Goal: Task Accomplishment & Management: Use online tool/utility

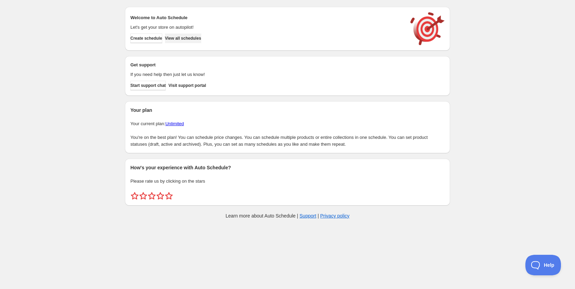
click at [194, 39] on span "View all schedules" at bounding box center [183, 38] width 36 height 5
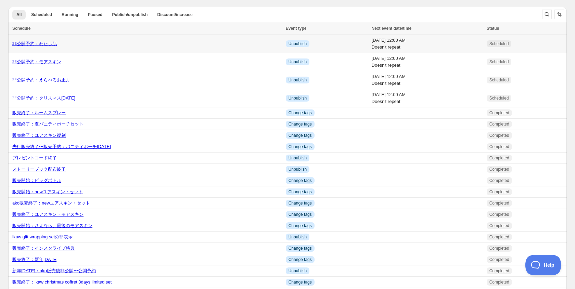
click at [50, 43] on link "非公開予約：わたし肌" at bounding box center [34, 43] width 44 height 5
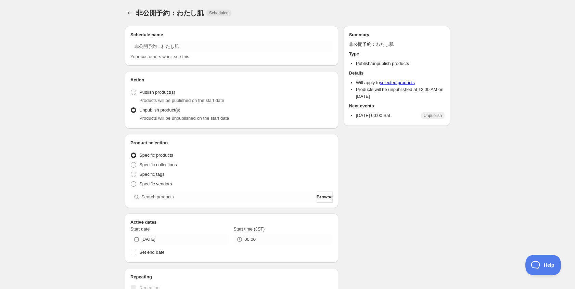
radio input "true"
click at [389, 13] on span "Duplicate" at bounding box center [398, 12] width 18 height 5
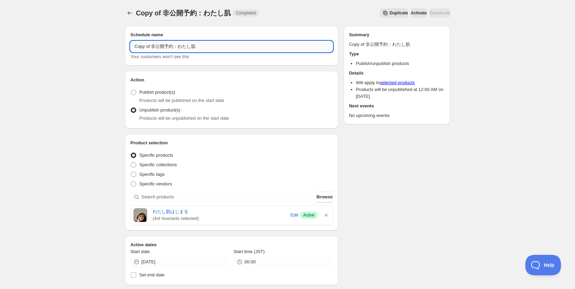
click at [154, 47] on input "Copy of 非公開予約：わたし肌" at bounding box center [231, 46] width 202 height 11
click at [327, 214] on icon "button" at bounding box center [326, 215] width 3 height 3
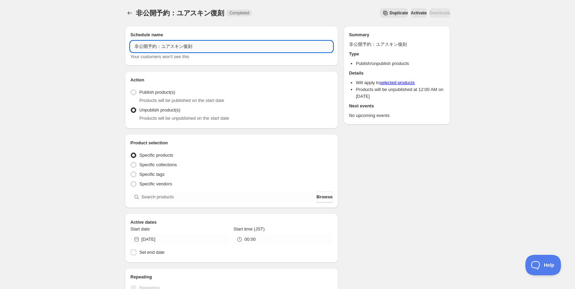
click at [165, 44] on input "非公開予約：ユアスキン復刻" at bounding box center [231, 46] width 202 height 11
type input "非公開予約：満ちる肌ユアスキン復刻"
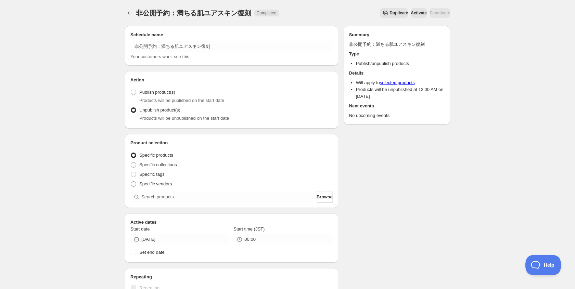
click at [266, 190] on div "Product selection Entity type Specific products Specific collections Specific t…" at bounding box center [231, 171] width 202 height 63
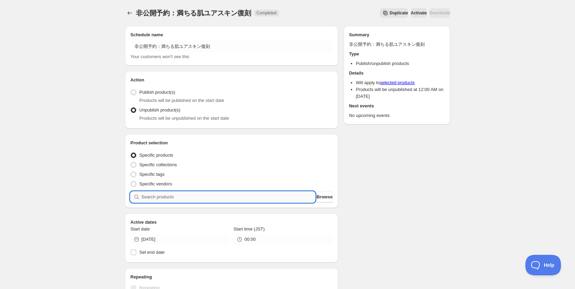
click at [261, 197] on input "search" at bounding box center [228, 197] width 174 height 11
type input "h"
type input "ふ"
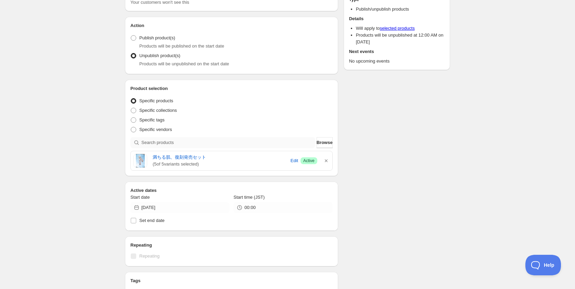
scroll to position [59, 0]
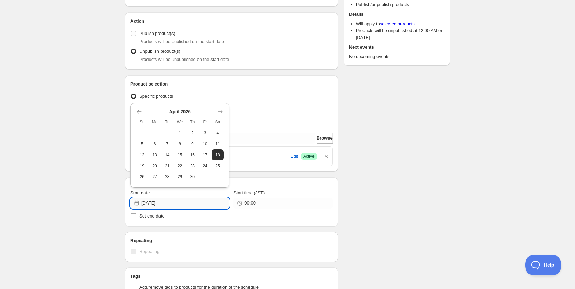
click at [161, 204] on input "[DATE]" at bounding box center [185, 203] width 88 height 11
click at [219, 111] on icon "Show next month, May 2026" at bounding box center [220, 111] width 7 height 7
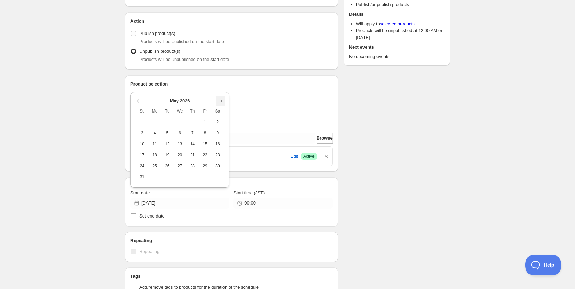
click at [219, 111] on span "Sa" at bounding box center [217, 110] width 7 height 5
click at [222, 104] on button "Show next month, June 2026" at bounding box center [221, 101] width 10 height 10
click at [221, 110] on icon "Show next month, July 2026" at bounding box center [220, 111] width 4 height 3
click at [216, 134] on span "4" at bounding box center [217, 132] width 7 height 5
type input "[DATE]"
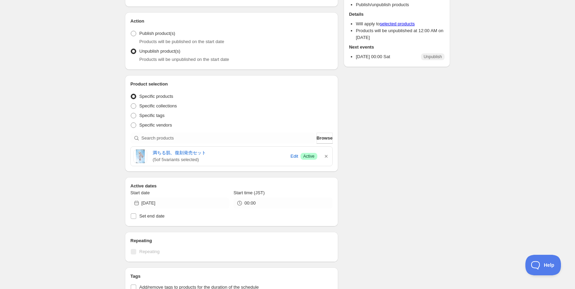
scroll to position [0, 0]
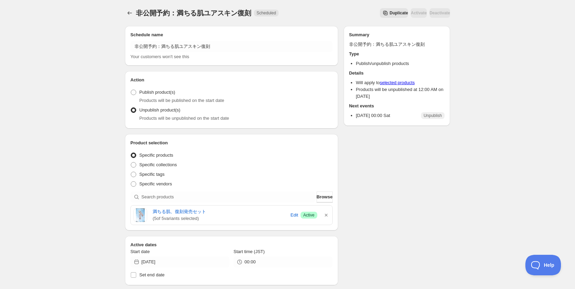
click at [389, 12] on span "Duplicate" at bounding box center [398, 12] width 18 height 5
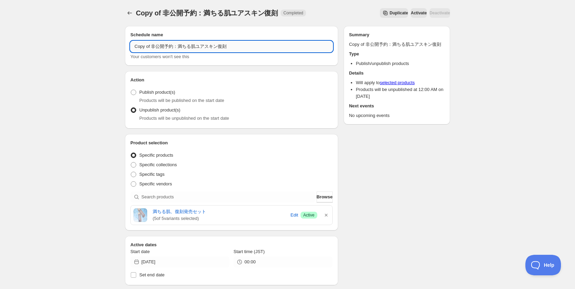
click at [159, 45] on input "Copy of 非公開予約：満ちる肌ユアスキン復刻" at bounding box center [231, 46] width 202 height 11
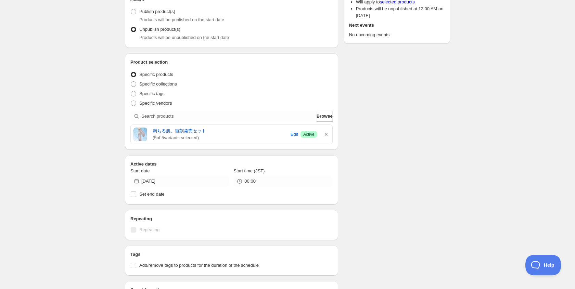
scroll to position [93, 0]
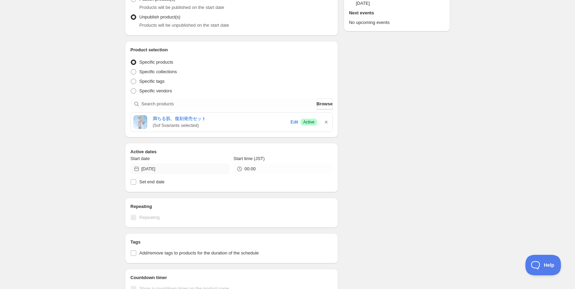
type input "非公開予約：バニティ[DATE]"
click at [181, 169] on input "[DATE]" at bounding box center [185, 169] width 88 height 11
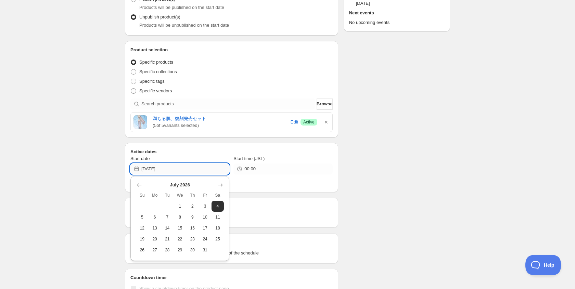
click at [159, 167] on input "[DATE]" at bounding box center [185, 169] width 88 height 11
type input "[DATE]"
click at [325, 120] on icon "button" at bounding box center [326, 122] width 7 height 7
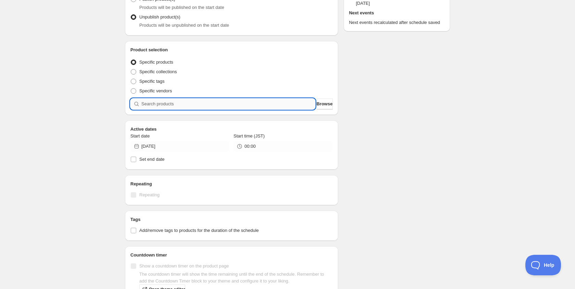
click at [263, 104] on input "search" at bounding box center [228, 104] width 174 height 11
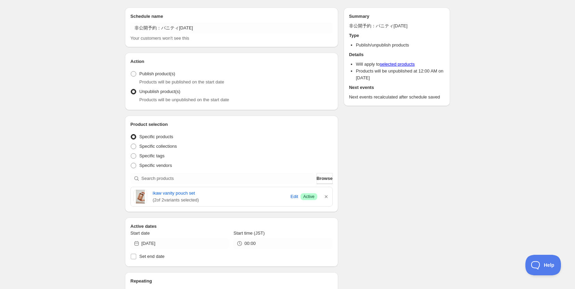
scroll to position [0, 0]
